Goal: Check status: Check status

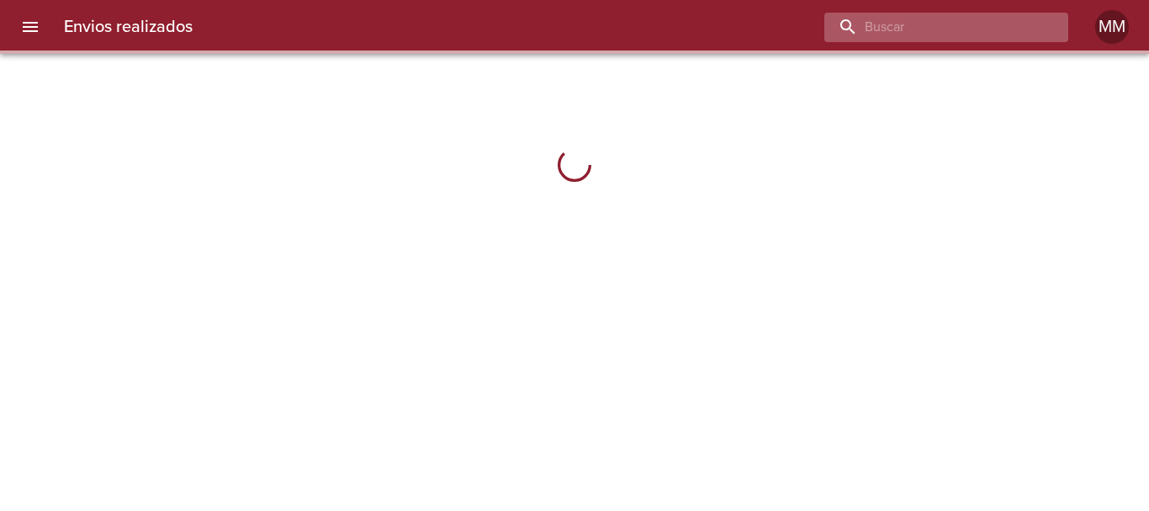
click at [945, 31] on input "buscar" at bounding box center [932, 27] width 215 height 29
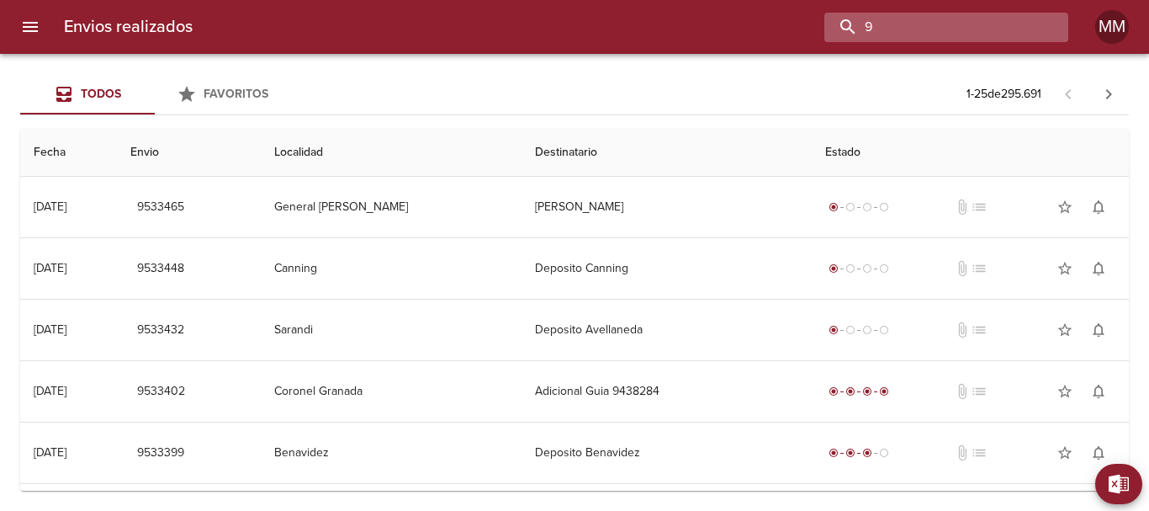
paste input "454102"
type input "9454102"
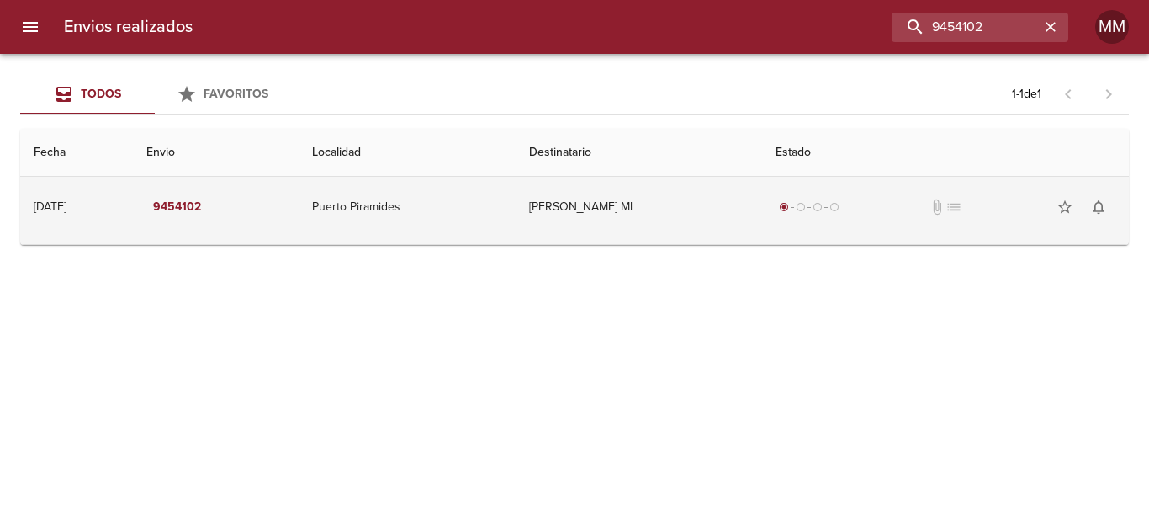
click at [375, 193] on td "Puerto Piramides" at bounding box center [407, 207] width 217 height 61
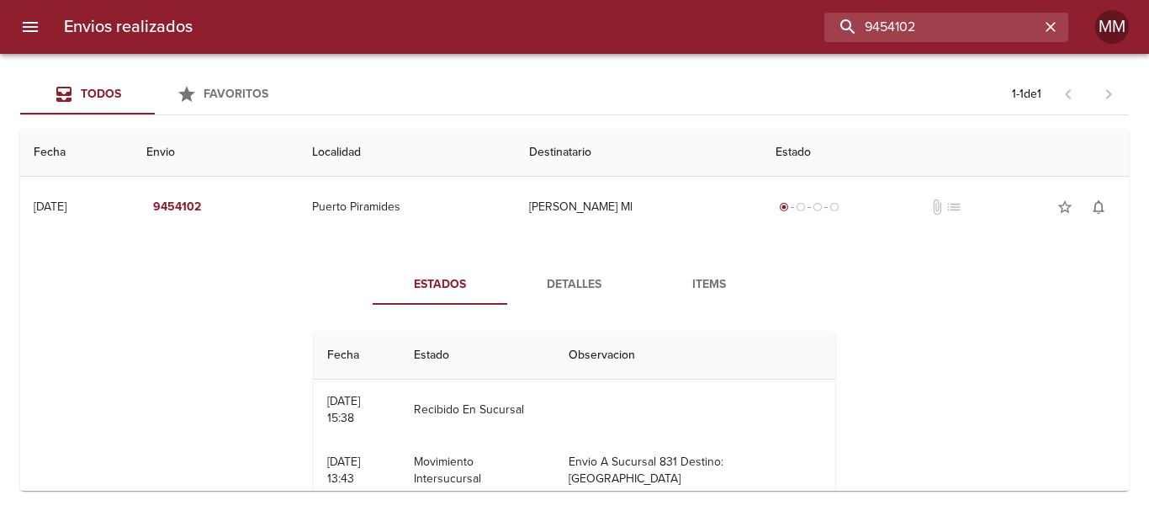
drag, startPoint x: 991, startPoint y: 28, endPoint x: 823, endPoint y: 35, distance: 168.5
click at [823, 35] on div "9454102" at bounding box center [637, 27] width 862 height 29
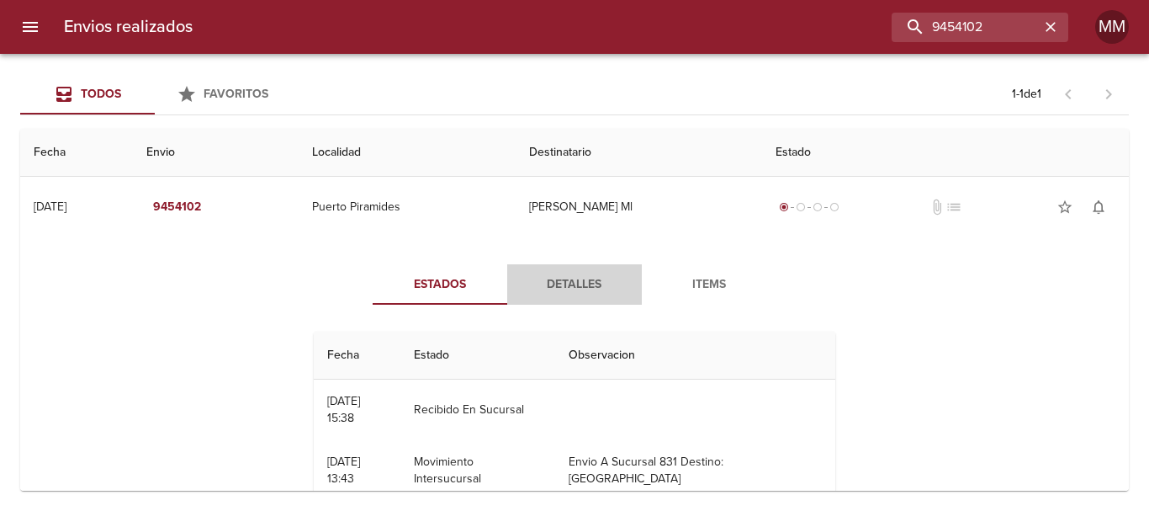
click at [569, 296] on button "Detalles" at bounding box center [574, 284] width 135 height 40
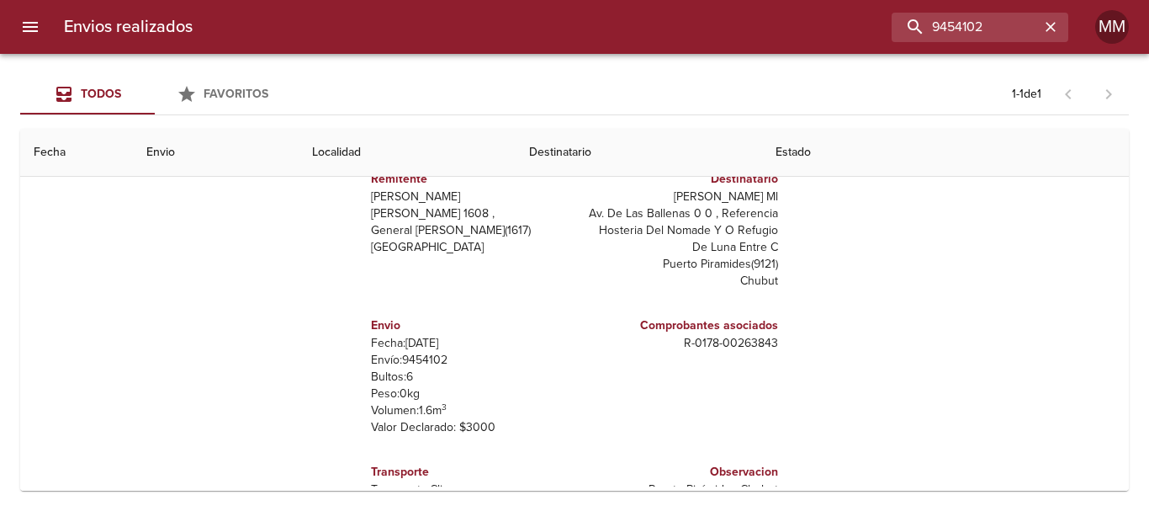
scroll to position [25, 0]
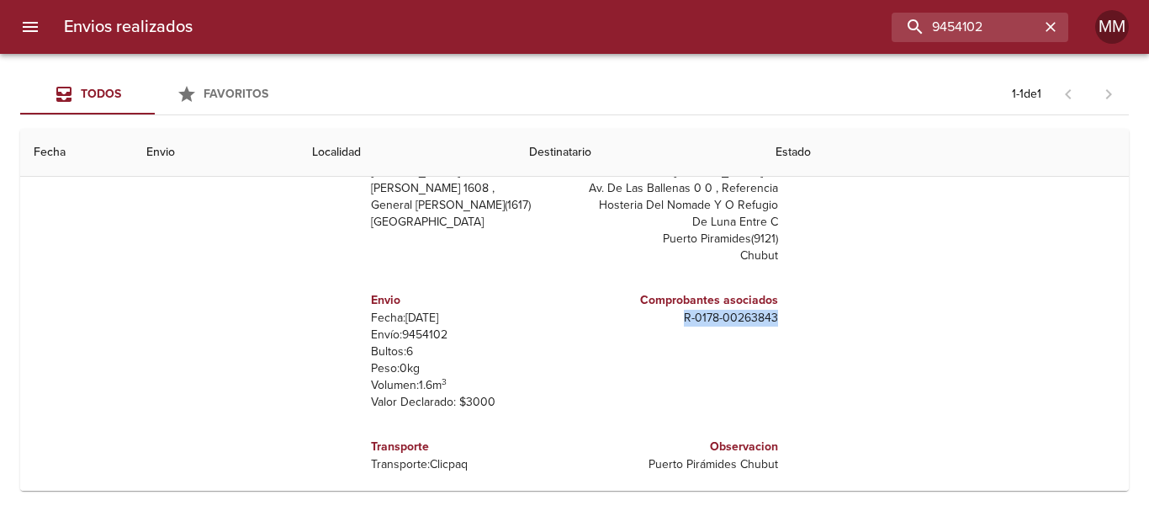
drag, startPoint x: 668, startPoint y: 320, endPoint x: 764, endPoint y: 321, distance: 95.9
click at [764, 321] on p "R - 0178 - 00263843" at bounding box center [679, 318] width 197 height 17
copy p "R - 0178 - 00263843"
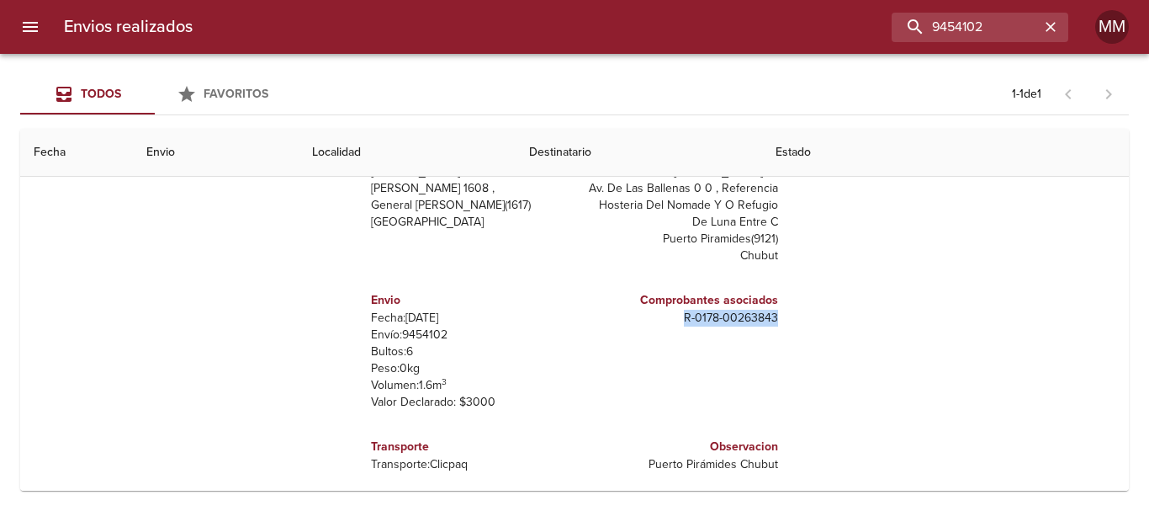
copy p "R - 0178 - 00263843"
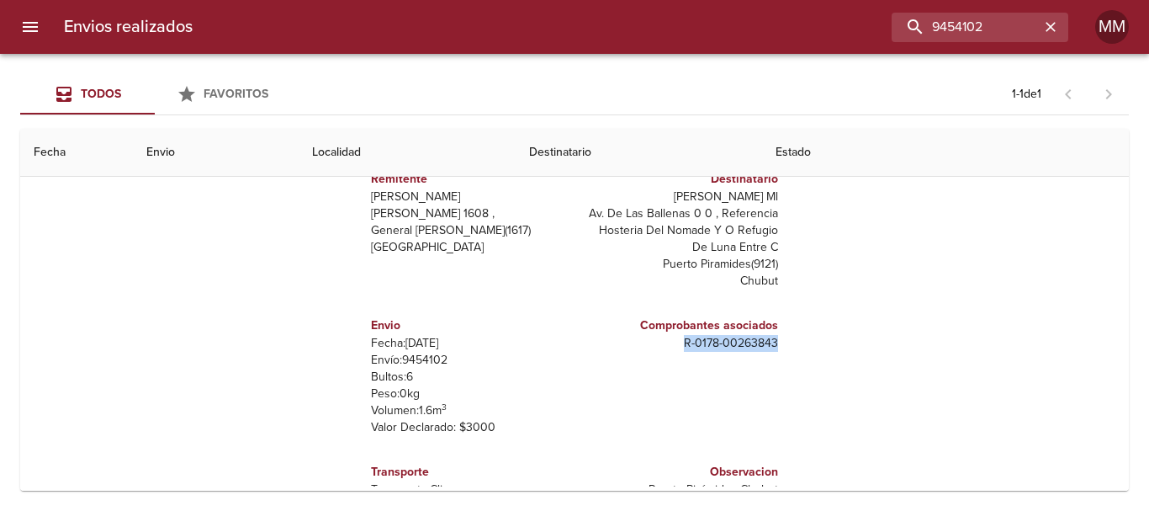
scroll to position [0, 0]
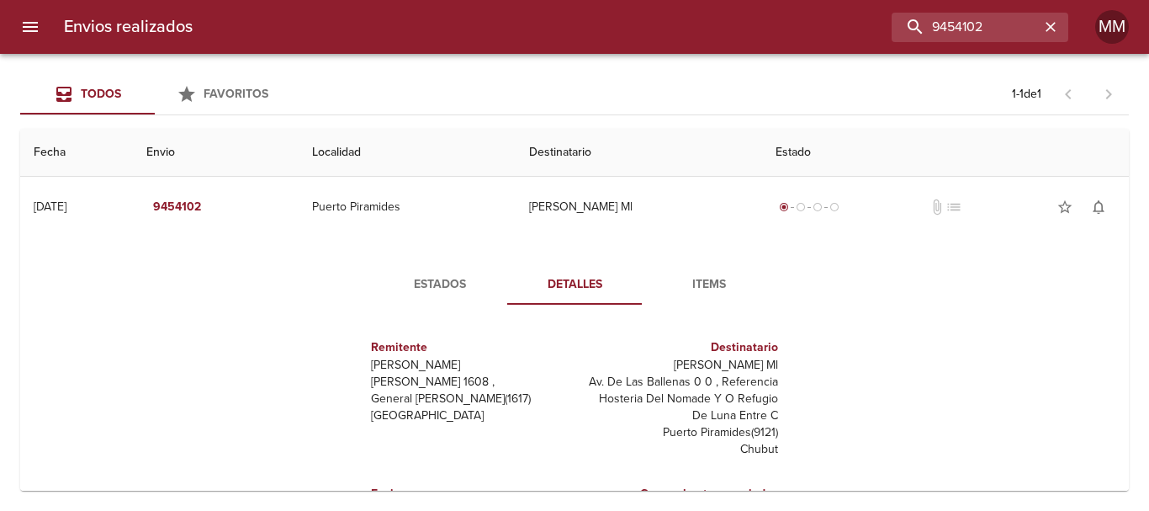
drag, startPoint x: 610, startPoint y: 369, endPoint x: 773, endPoint y: 368, distance: 163.2
click at [773, 368] on div "Remitente [PERSON_NAME] [PERSON_NAME][STREET_ADDRESS][PERSON_NAME] Destinatario…" at bounding box center [575, 486] width 464 height 337
copy p "[PERSON_NAME] Ml"
click at [443, 279] on span "Estados" at bounding box center [440, 284] width 114 height 21
